Goal: Task Accomplishment & Management: Manage account settings

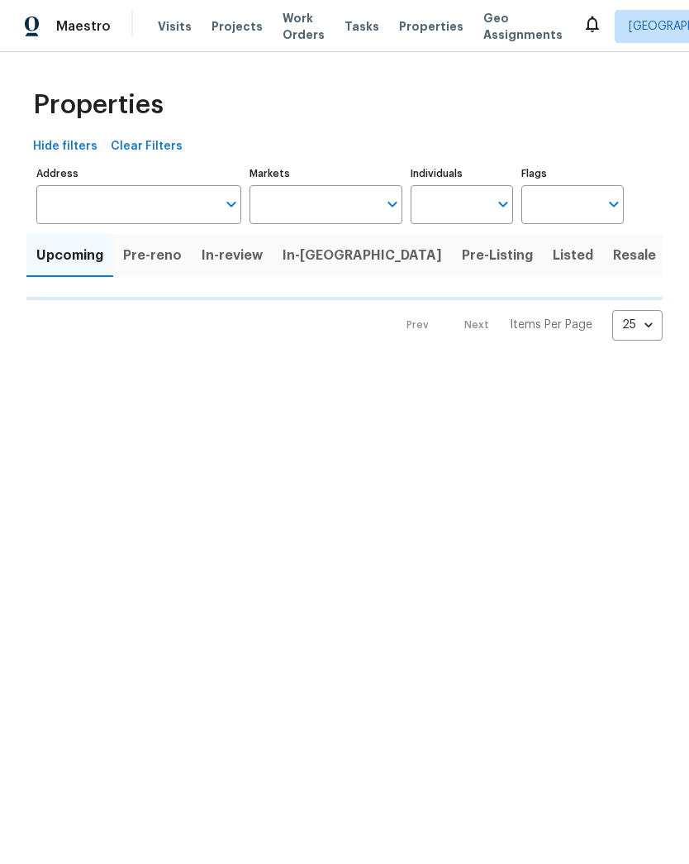
type input "50"
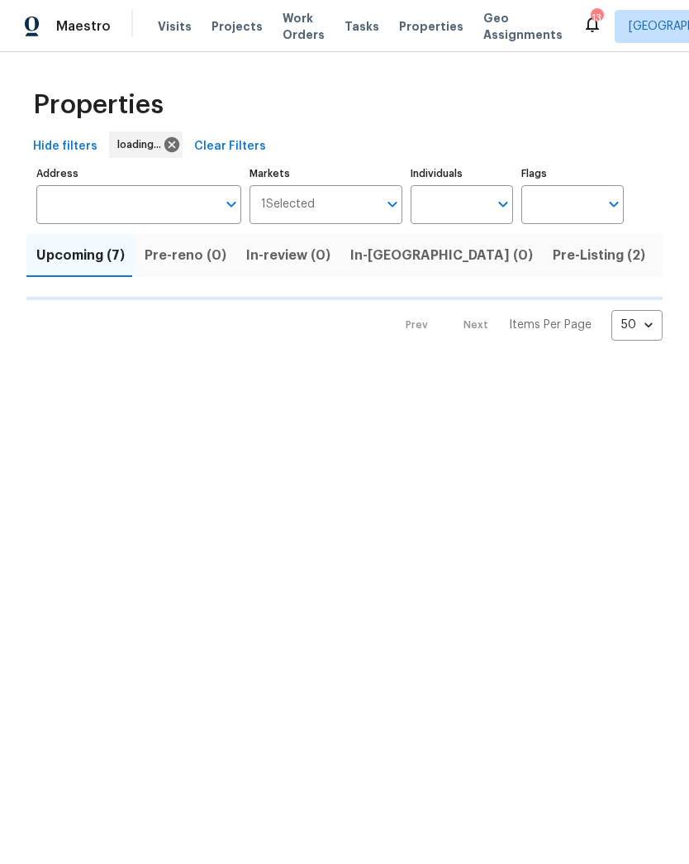
click at [290, 35] on span "Work Orders" at bounding box center [304, 26] width 42 height 33
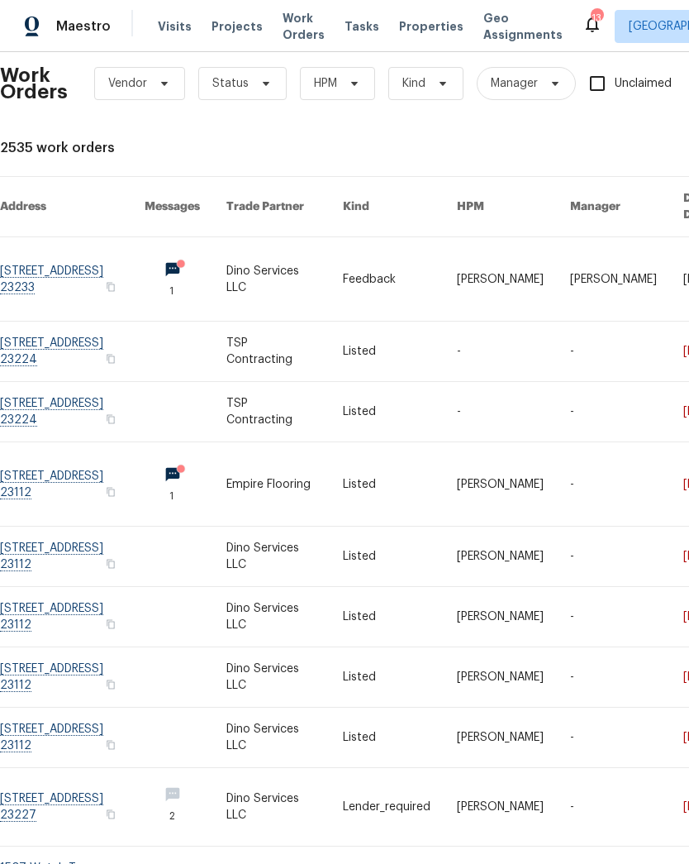
scroll to position [19, 0]
click at [32, 386] on link at bounding box center [72, 411] width 145 height 60
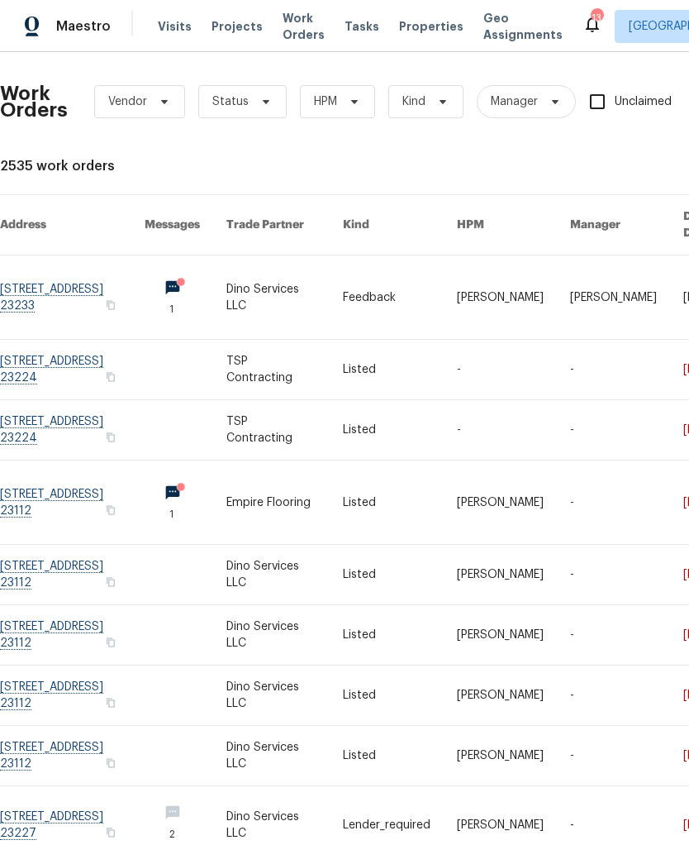
click at [40, 348] on link at bounding box center [72, 370] width 145 height 60
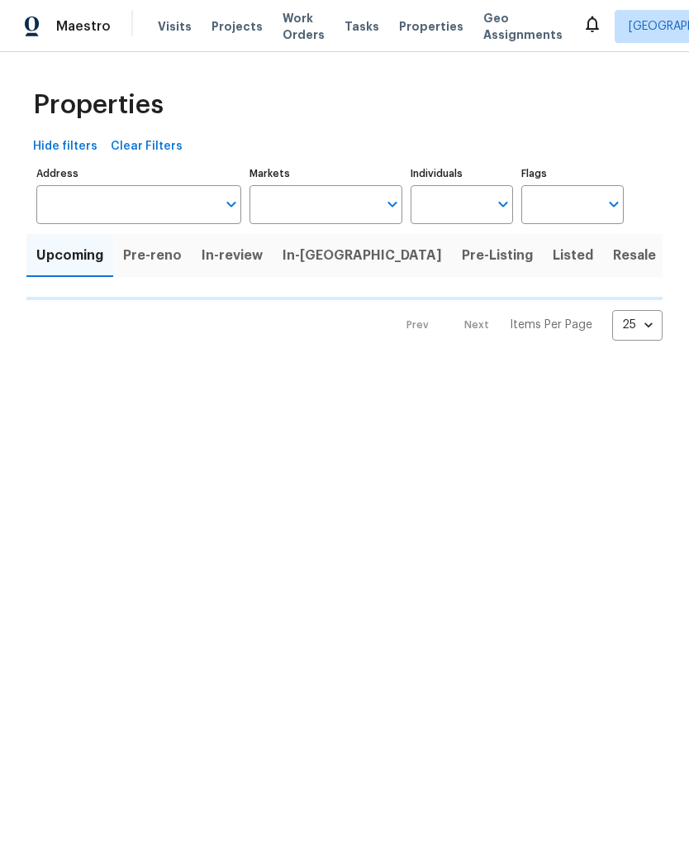
type input "50"
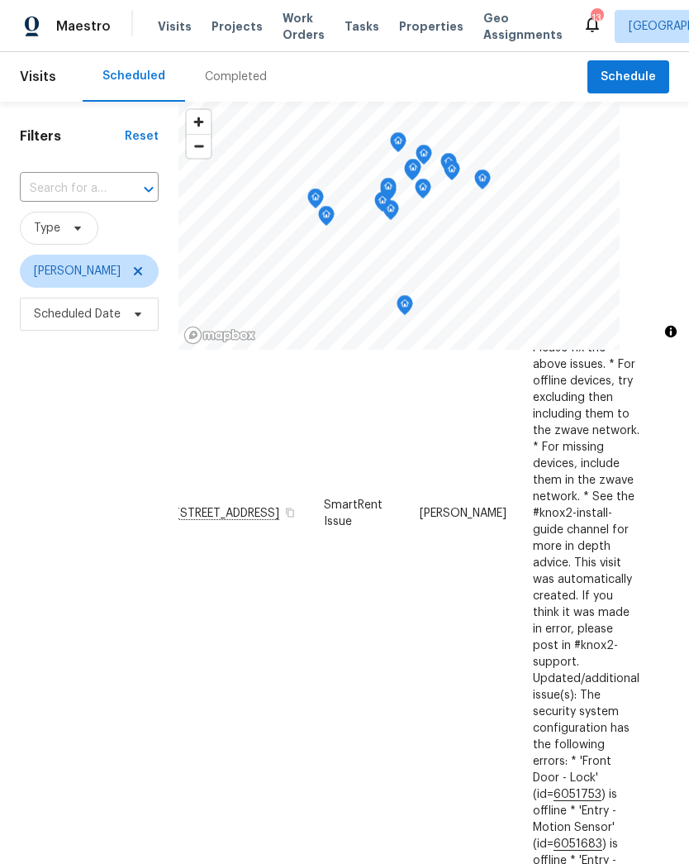
scroll to position [485, 22]
click at [0, 0] on span at bounding box center [0, 0] width 0 height 0
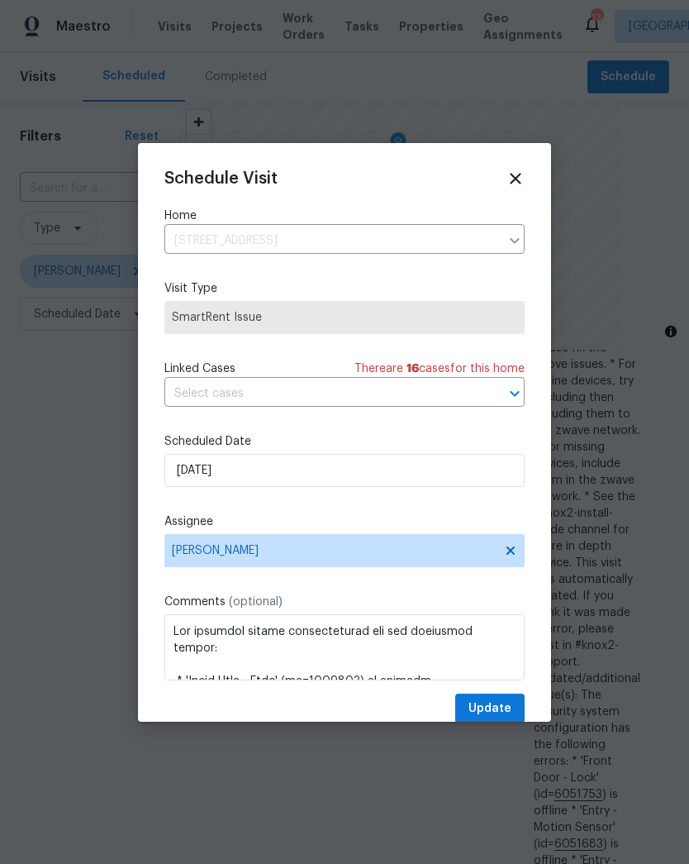
click at [522, 180] on icon at bounding box center [516, 178] width 18 height 18
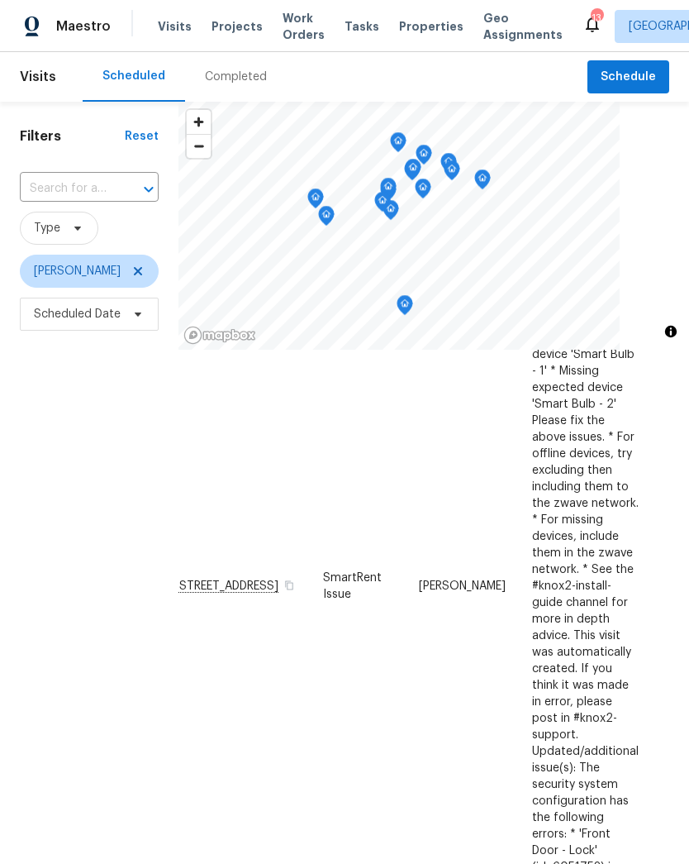
scroll to position [413, 22]
click at [0, 0] on icon at bounding box center [0, 0] width 0 height 0
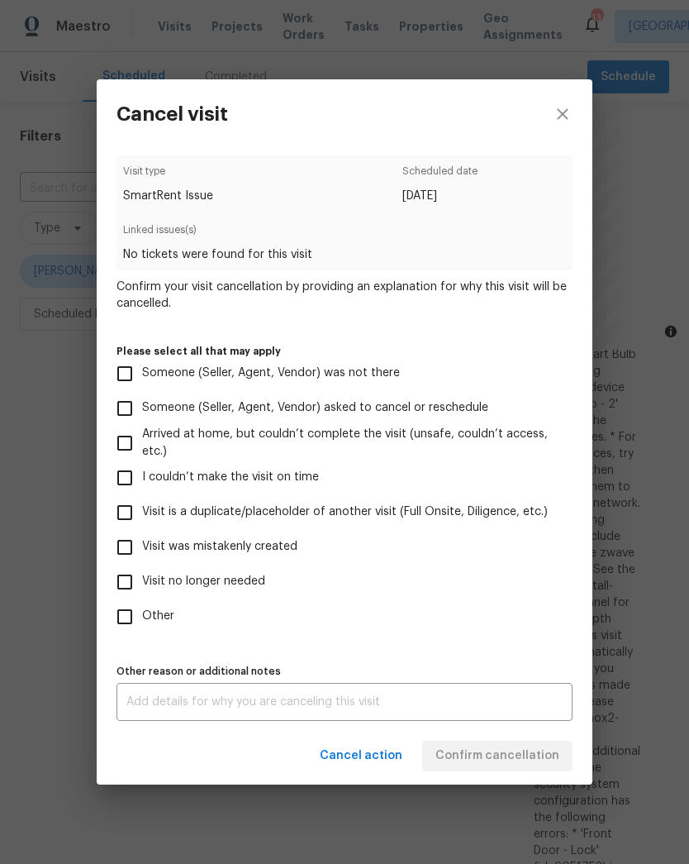
click at [681, 590] on div "Cancel visit Visit type SmartRent Issue Scheduled date 8/15/2025 Linked issues(…" at bounding box center [344, 432] width 689 height 864
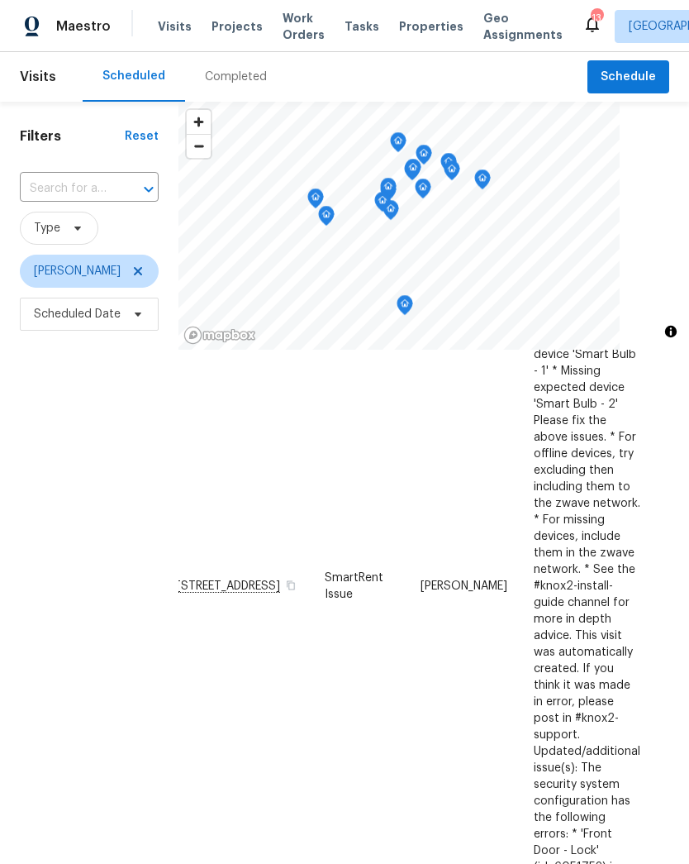
click at [0, 0] on icon at bounding box center [0, 0] width 0 height 0
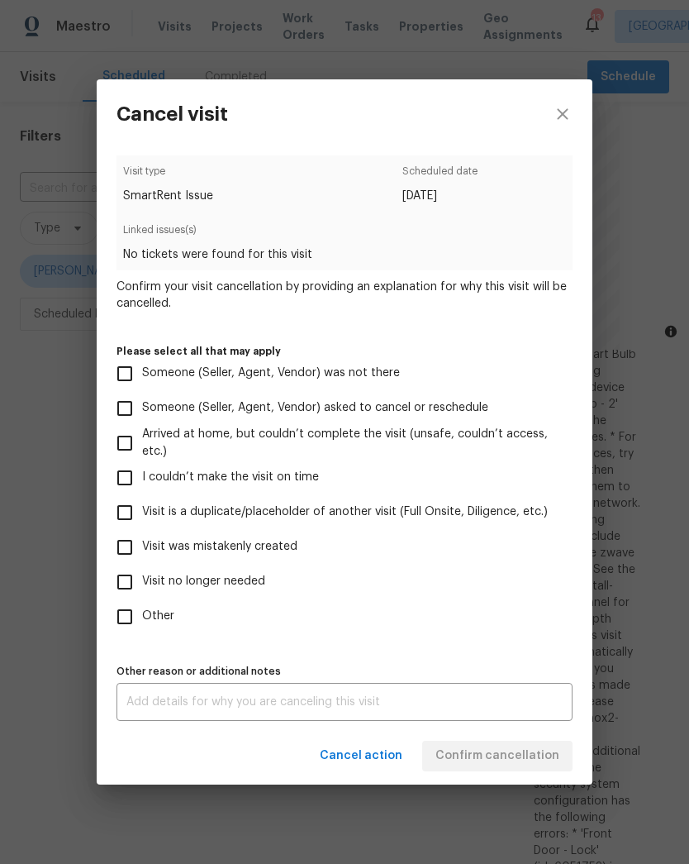
click at [126, 618] on input "Other" at bounding box center [124, 616] width 35 height 35
checkbox input "true"
click at [501, 692] on div "x Other reason or additional notes" at bounding box center [345, 702] width 456 height 38
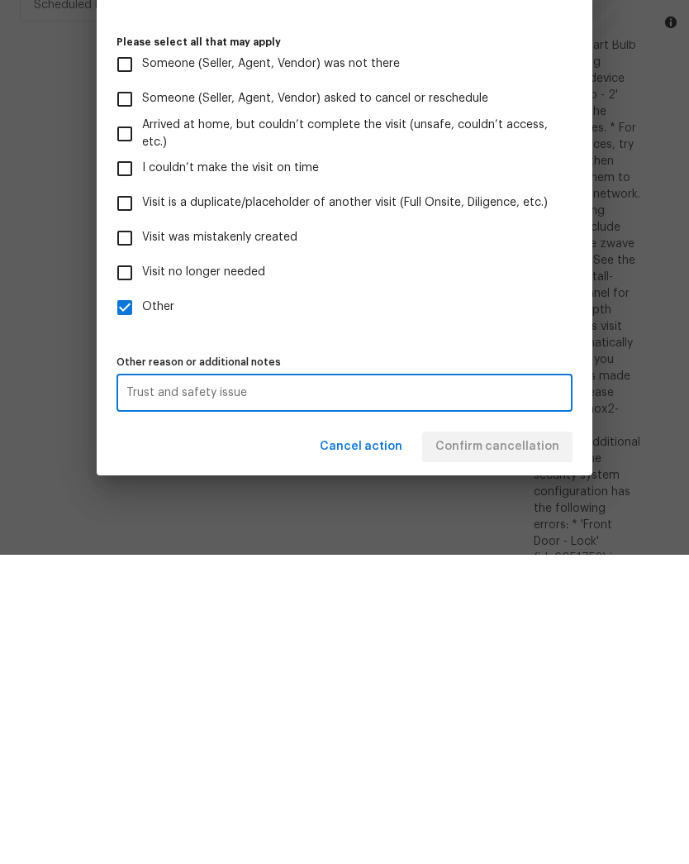
type textarea "Trust and safety issue"
click at [555, 599] on label "Other" at bounding box center [333, 616] width 452 height 35
click at [142, 599] on input "Other" at bounding box center [124, 616] width 35 height 35
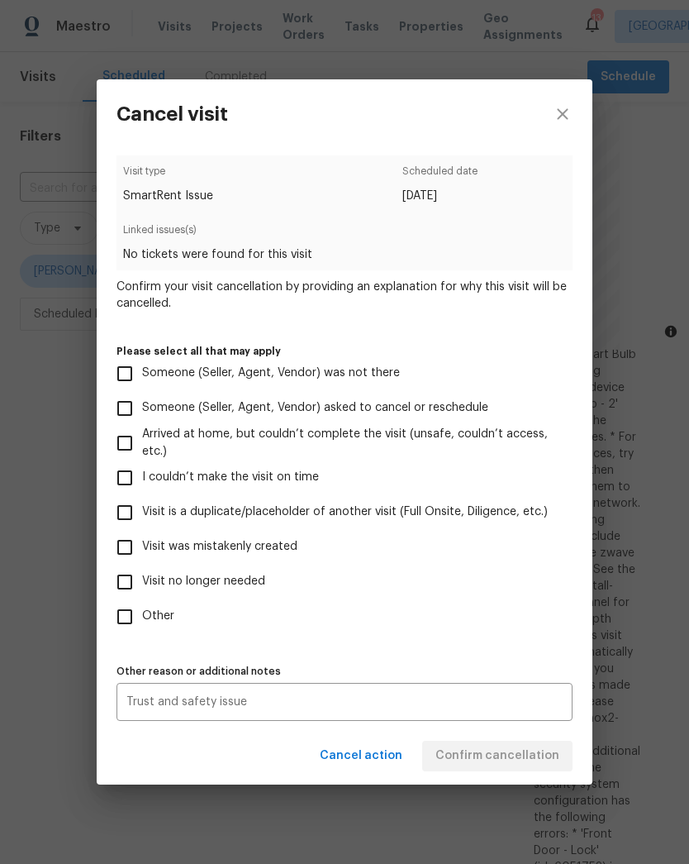
click at [127, 622] on input "Other" at bounding box center [124, 616] width 35 height 35
checkbox input "true"
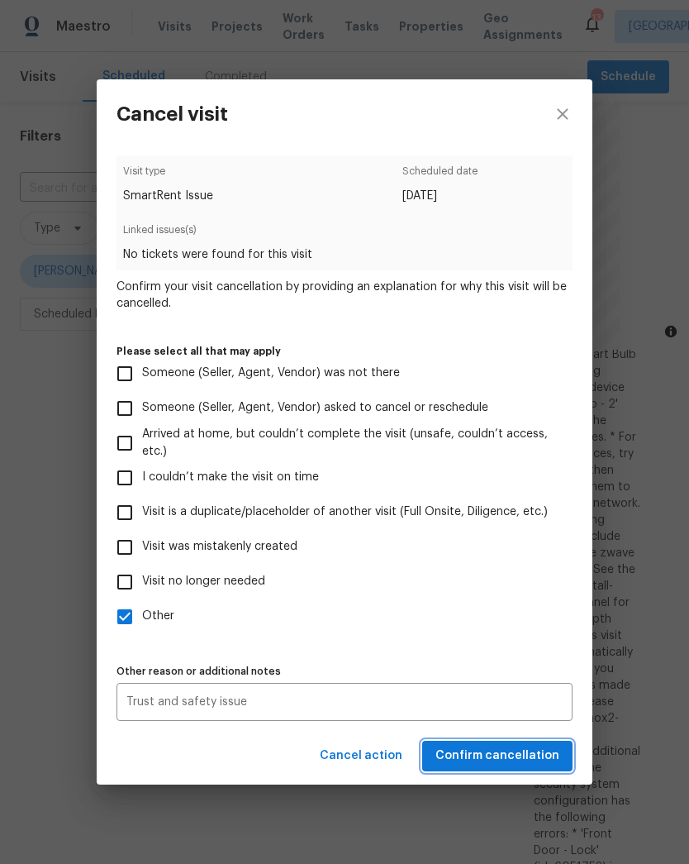
click at [550, 754] on span "Confirm cancellation" at bounding box center [498, 756] width 124 height 21
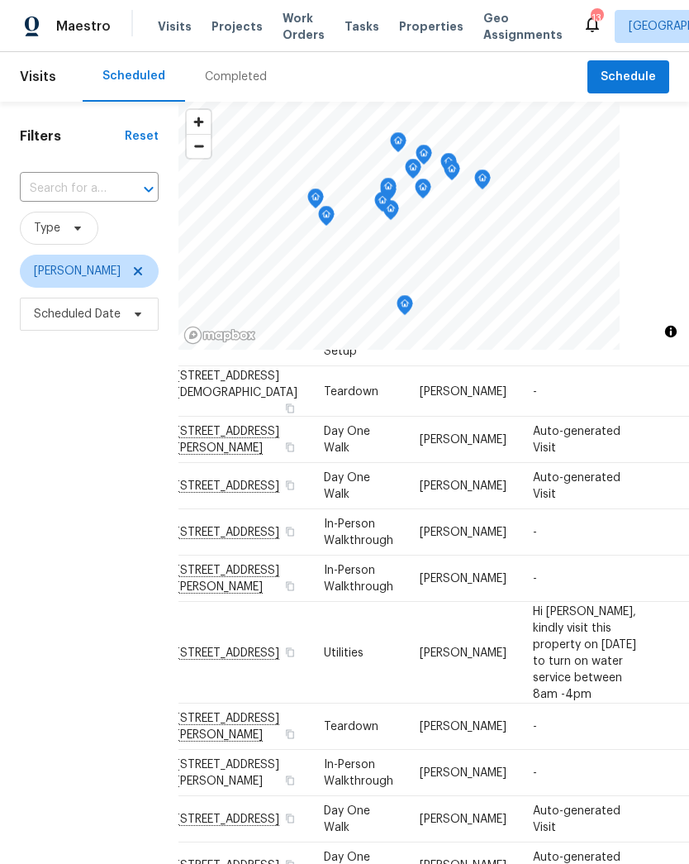
scroll to position [1339, 22]
click at [0, 0] on icon at bounding box center [0, 0] width 0 height 0
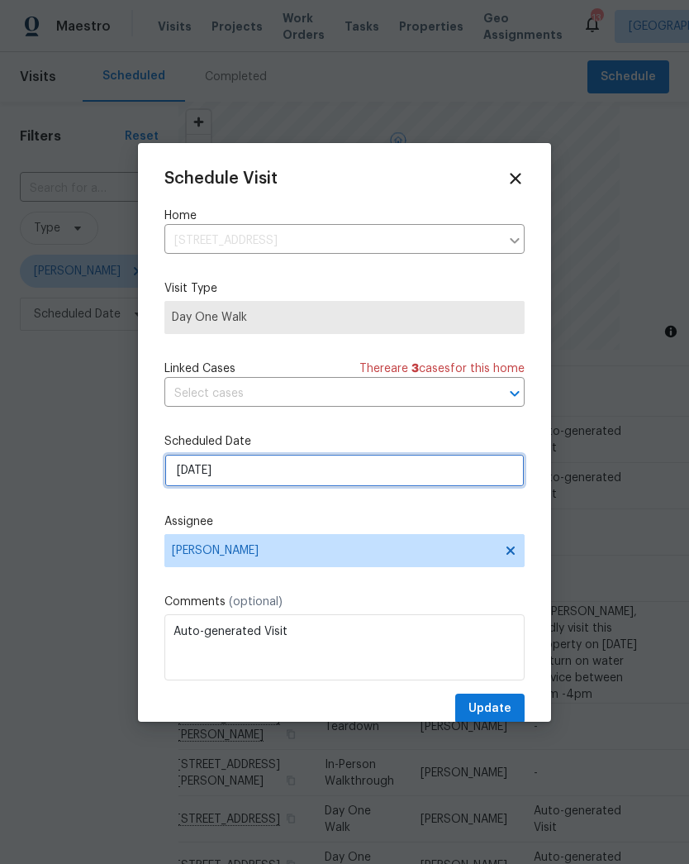
click at [270, 479] on input "8/22/2025" at bounding box center [345, 470] width 360 height 33
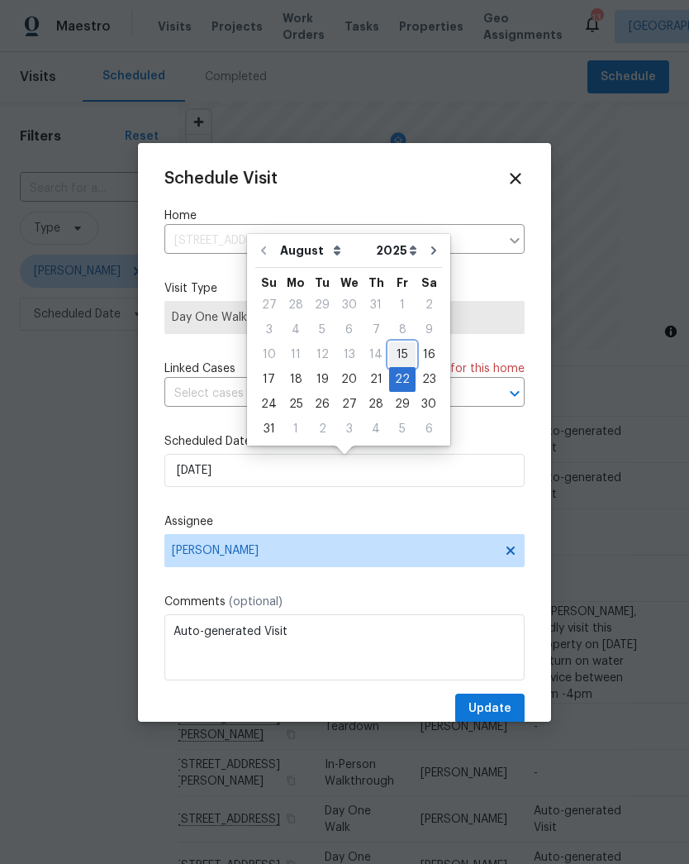
click at [398, 351] on div "15" at bounding box center [402, 354] width 26 height 23
type input "8/15/2025"
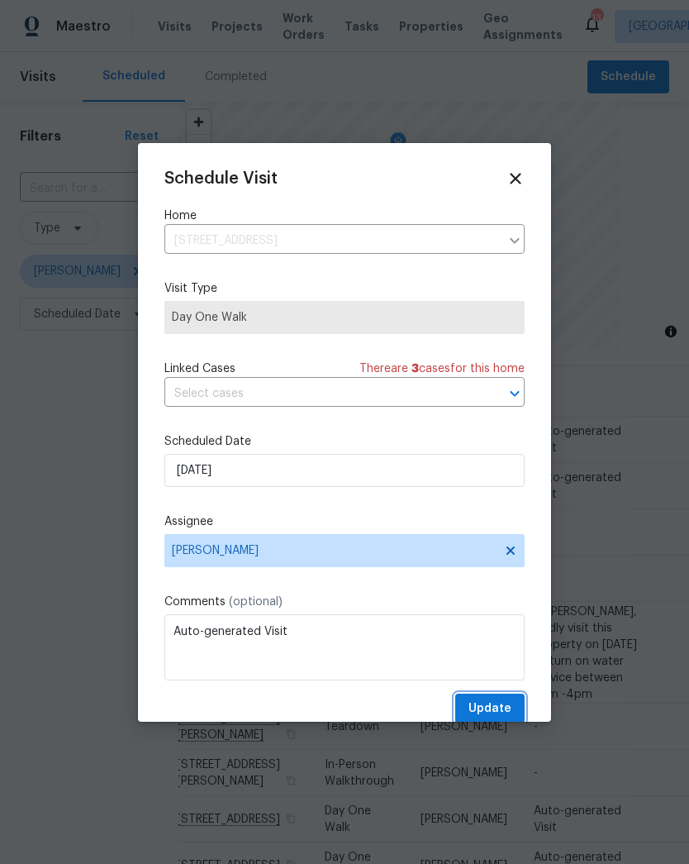
click at [500, 719] on span "Update" at bounding box center [490, 709] width 43 height 21
